Goal: Navigation & Orientation: Find specific page/section

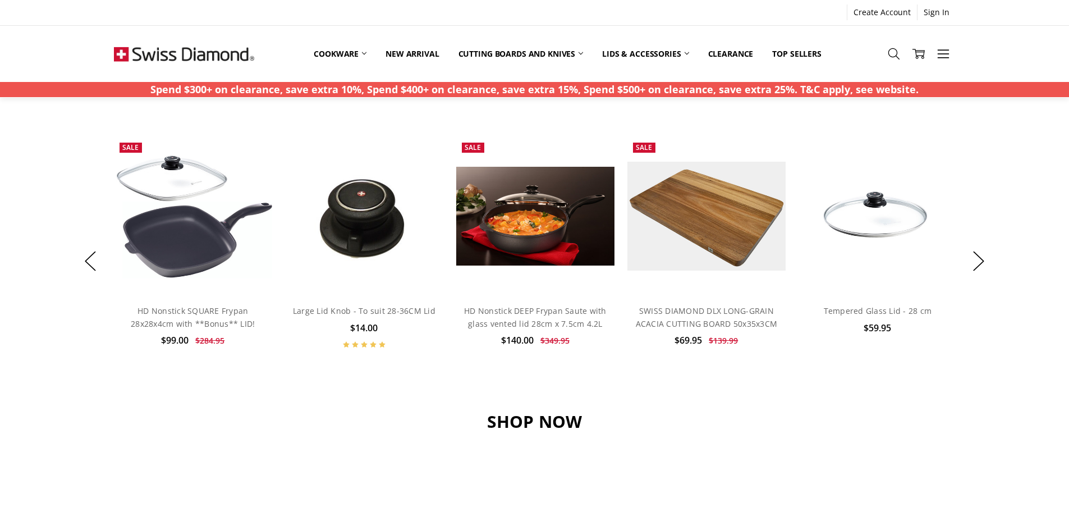
scroll to position [842, 0]
click at [977, 257] on button "Next" at bounding box center [978, 261] width 22 height 34
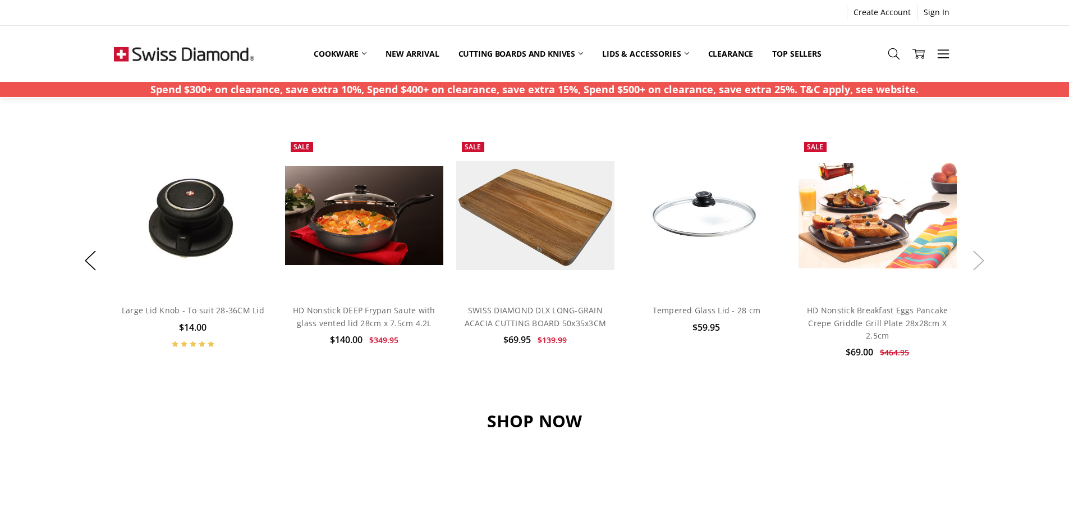
click at [977, 257] on button "Next" at bounding box center [978, 261] width 22 height 34
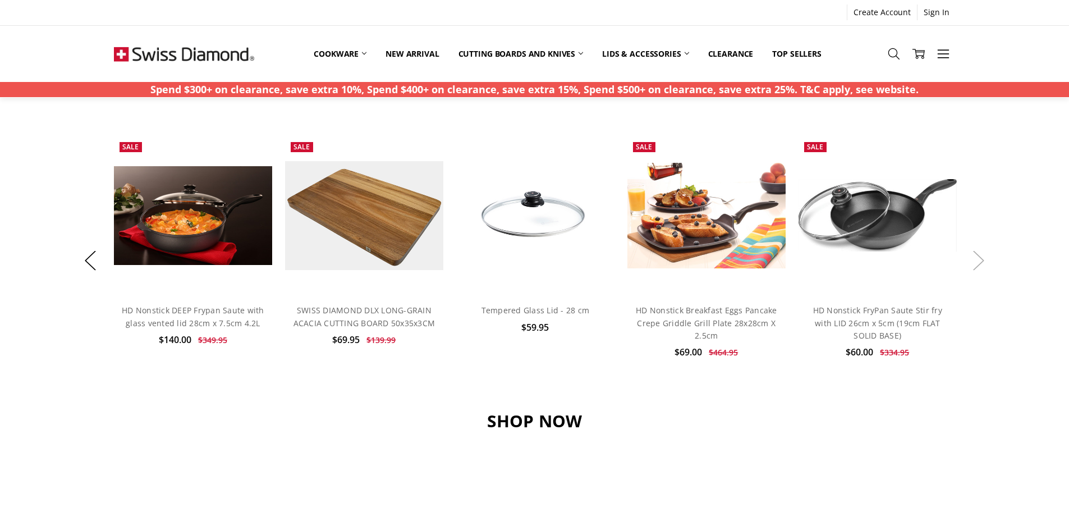
click at [977, 257] on button "Next" at bounding box center [978, 261] width 22 height 34
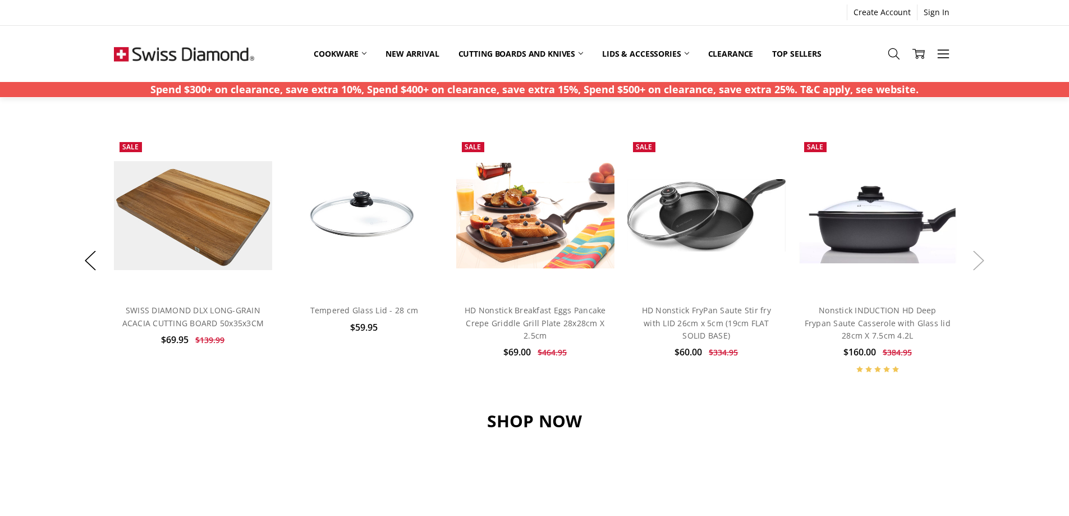
click at [977, 257] on button "Next" at bounding box center [978, 261] width 22 height 34
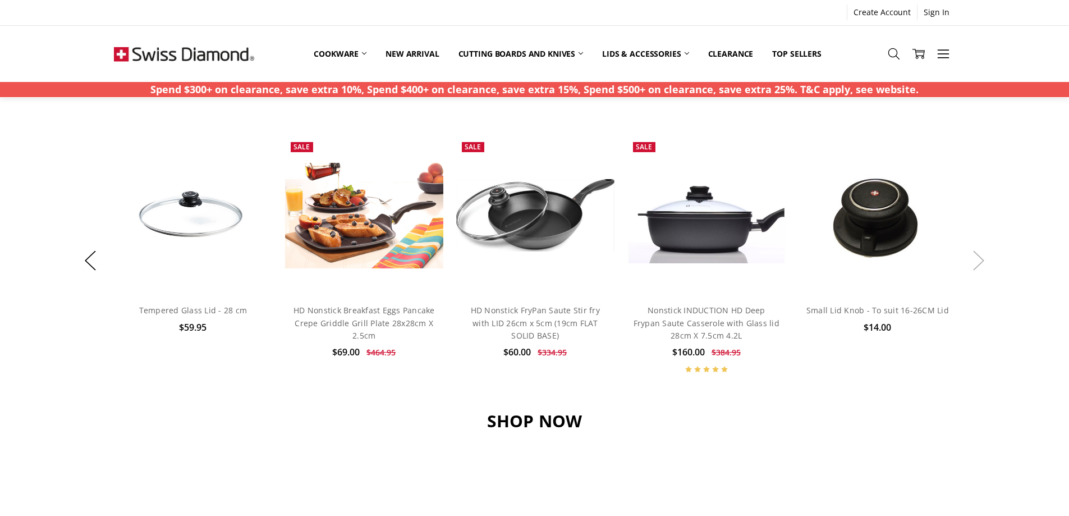
click at [977, 257] on button "Next" at bounding box center [978, 261] width 22 height 34
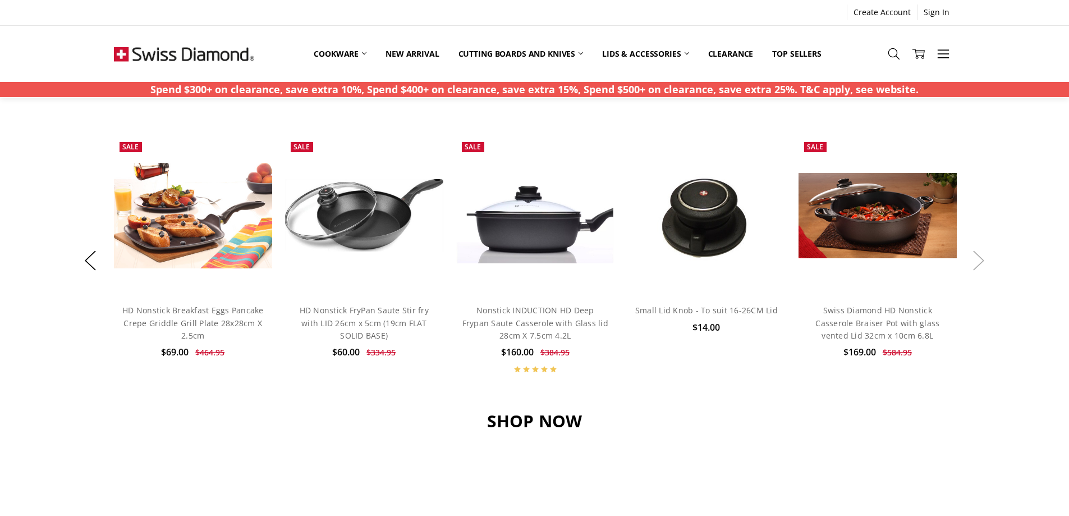
click at [979, 257] on button "Next" at bounding box center [978, 261] width 22 height 34
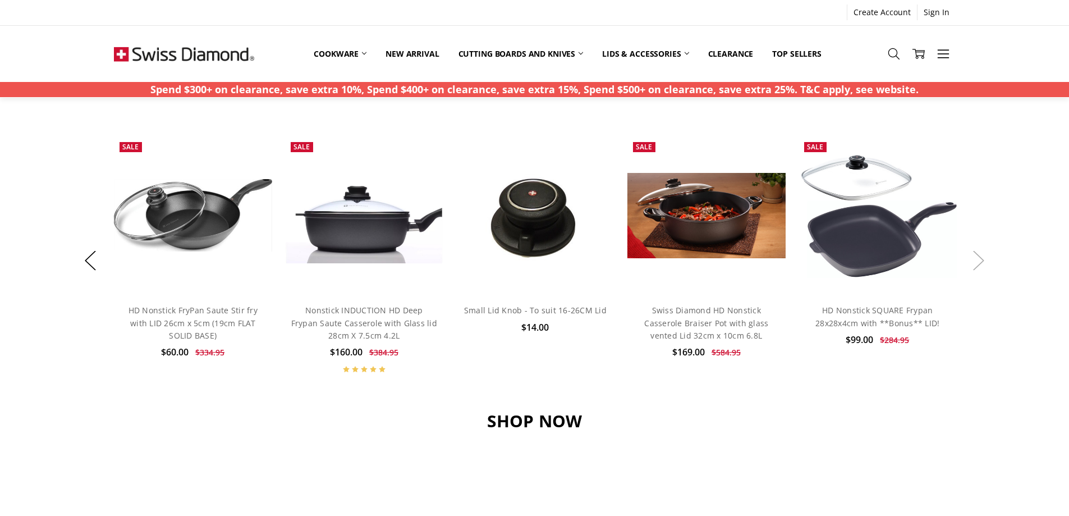
click at [979, 257] on button "Next" at bounding box center [978, 261] width 22 height 34
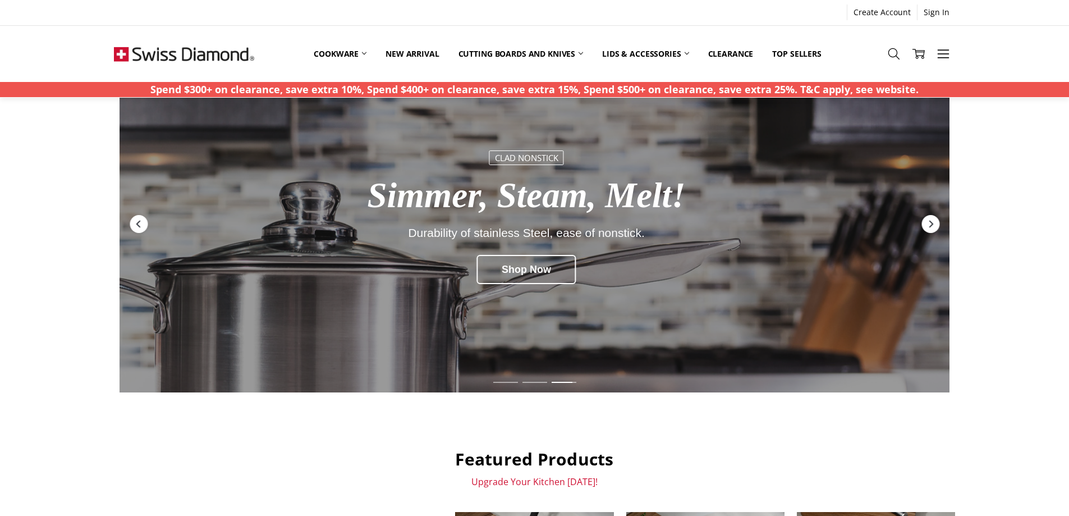
scroll to position [0, 0]
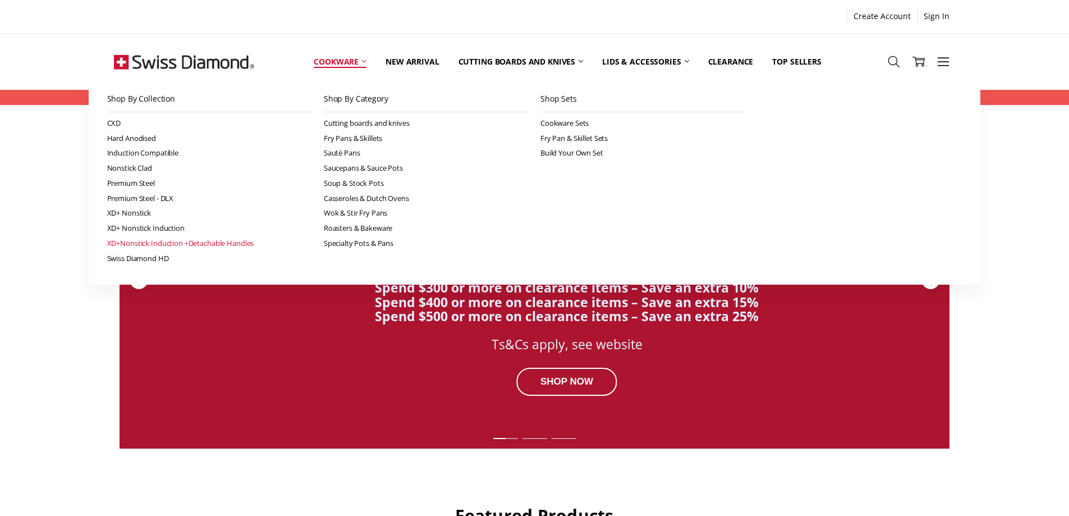
click at [143, 243] on link "XD+Nonstick Induction +Detachable Handles" at bounding box center [209, 243] width 205 height 15
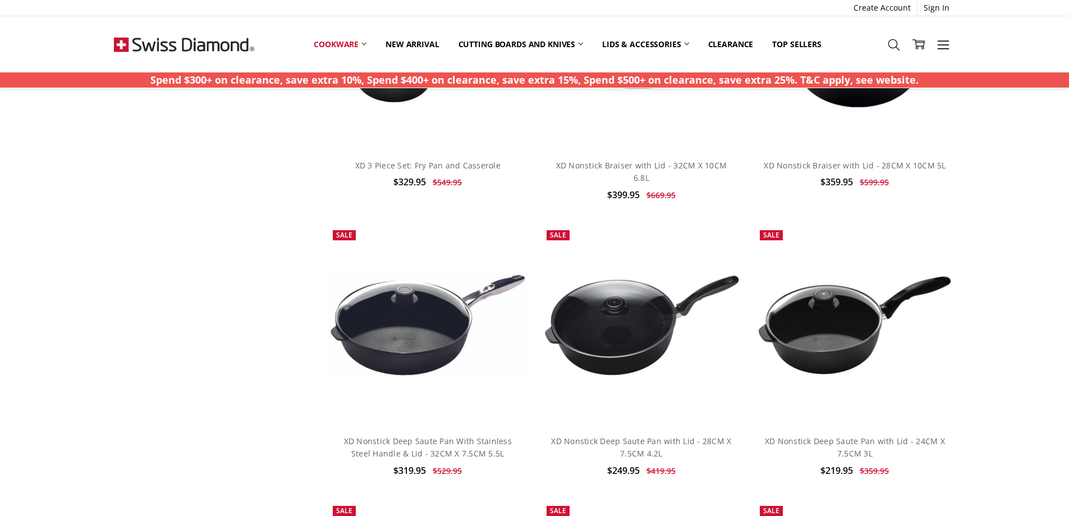
scroll to position [954, 0]
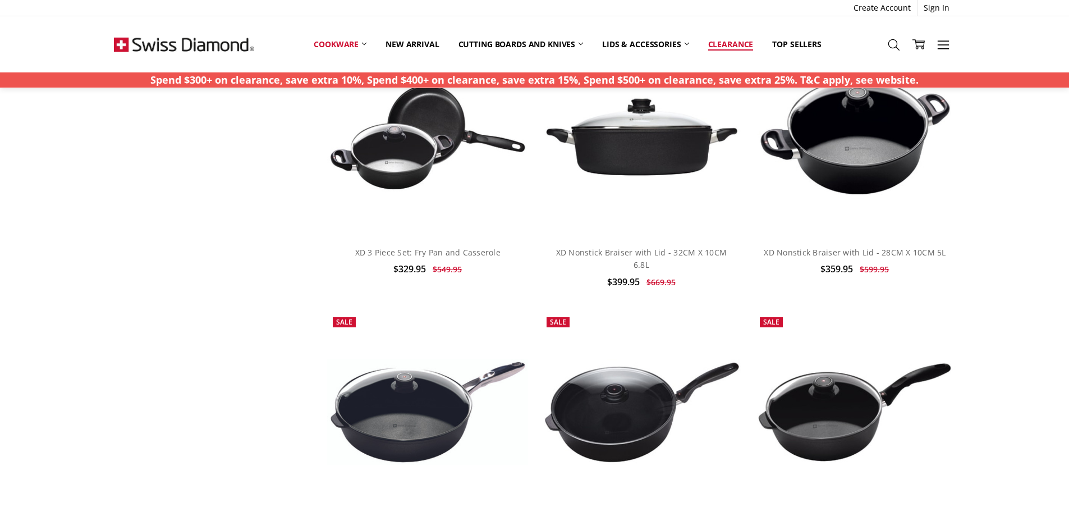
click at [715, 42] on link "Clearance" at bounding box center [731, 44] width 65 height 25
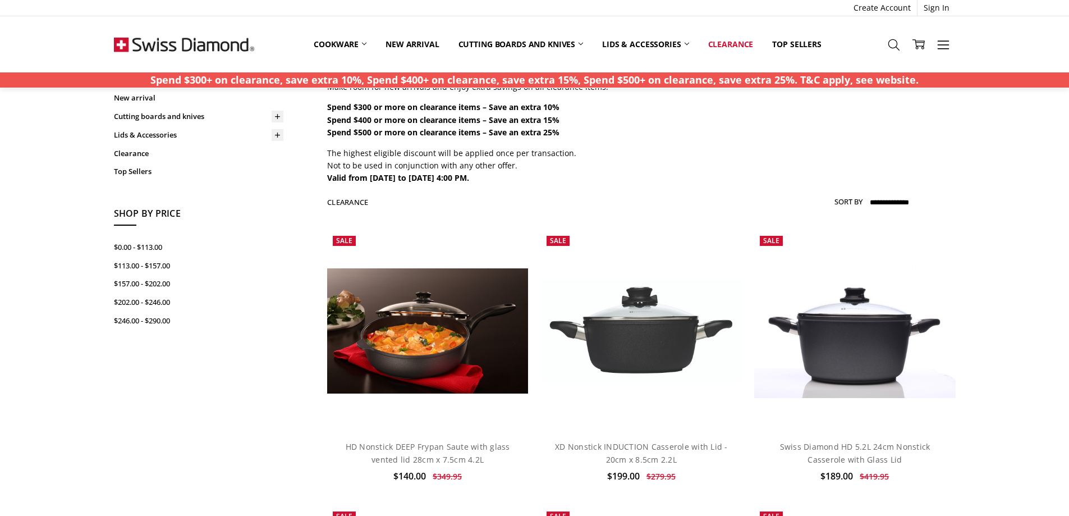
scroll to position [112, 0]
